Goal: Navigation & Orientation: Find specific page/section

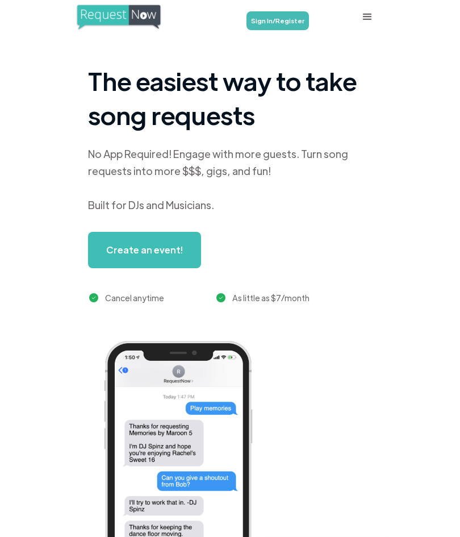
click at [296, 26] on link "Sign In/Register" at bounding box center [277, 20] width 62 height 19
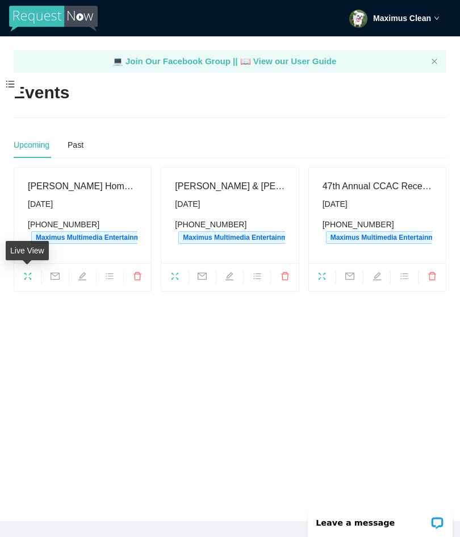
click at [25, 271] on icon "fullscreen" at bounding box center [27, 275] width 9 height 9
click at [170, 274] on icon "fullscreen" at bounding box center [174, 275] width 9 height 9
click at [323, 274] on icon "fullscreen" at bounding box center [321, 275] width 9 height 9
